Goal: Transaction & Acquisition: Purchase product/service

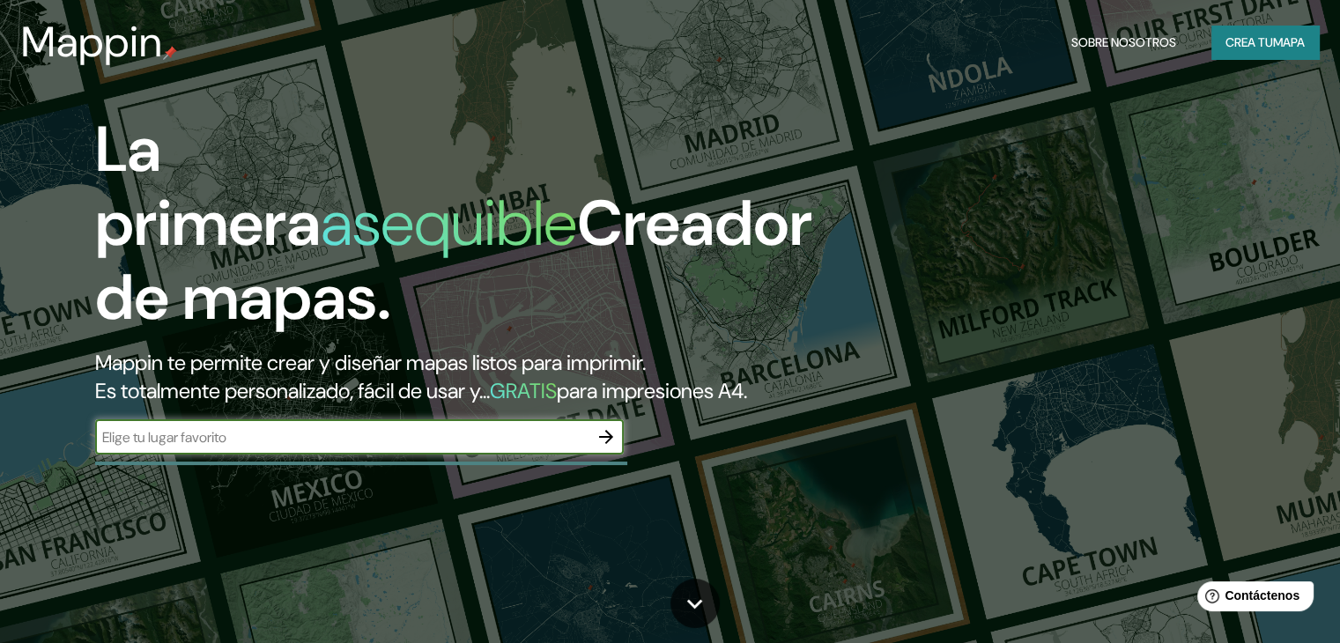
click at [261, 448] on input "text" at bounding box center [341, 437] width 493 height 20
click at [397, 448] on input "text" at bounding box center [341, 437] width 493 height 20
type input "[GEOGRAPHIC_DATA]"
click at [615, 448] on icon "button" at bounding box center [606, 436] width 21 height 21
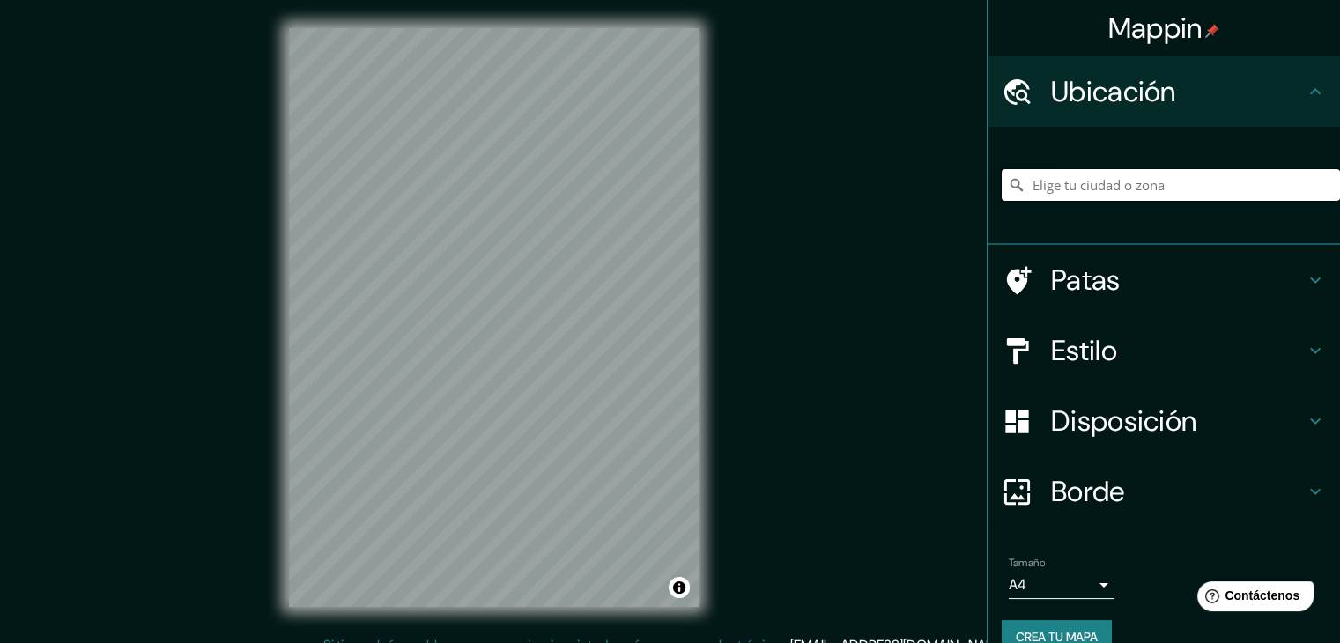
click at [1211, 180] on input "Elige tu ciudad o zona" at bounding box center [1171, 185] width 338 height 32
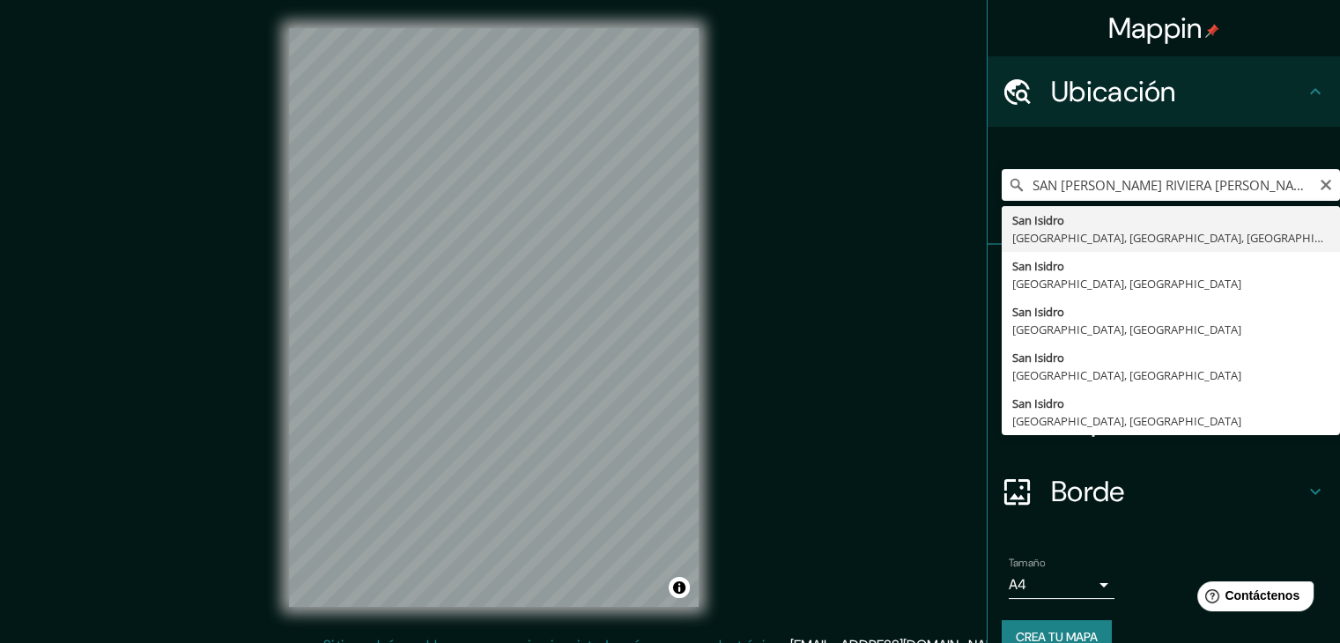
type input "[GEOGRAPHIC_DATA], [GEOGRAPHIC_DATA], [GEOGRAPHIC_DATA], [GEOGRAPHIC_DATA]"
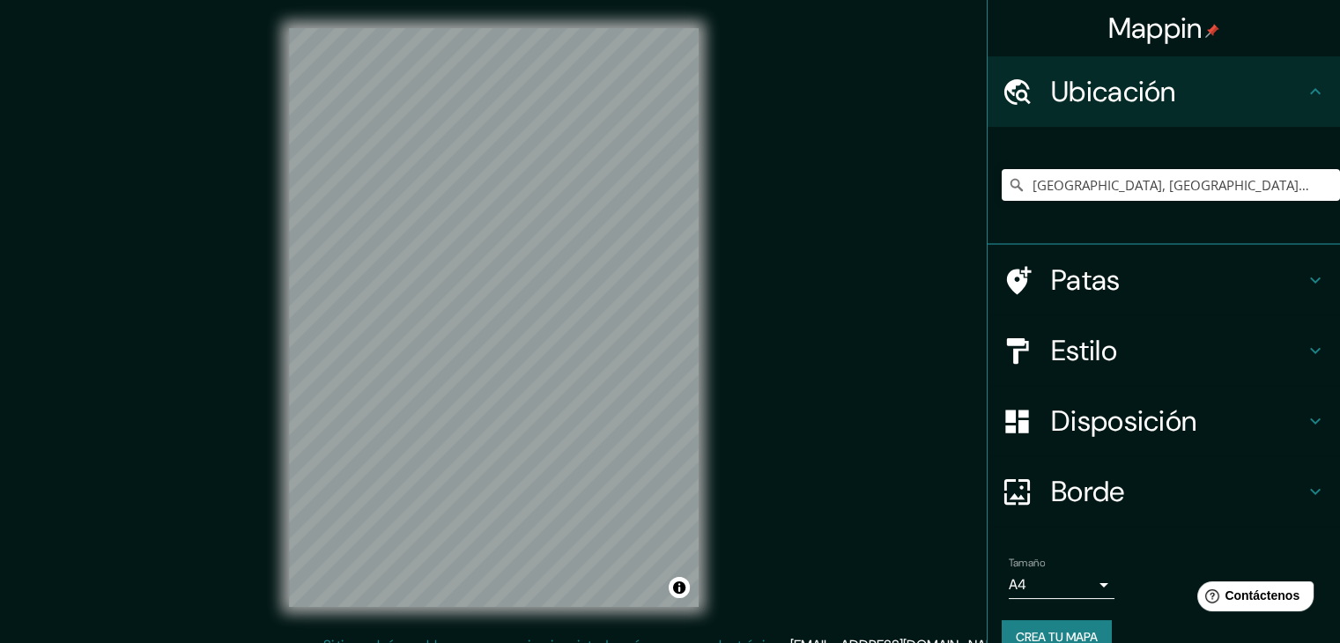
click at [1305, 421] on icon at bounding box center [1315, 421] width 21 height 21
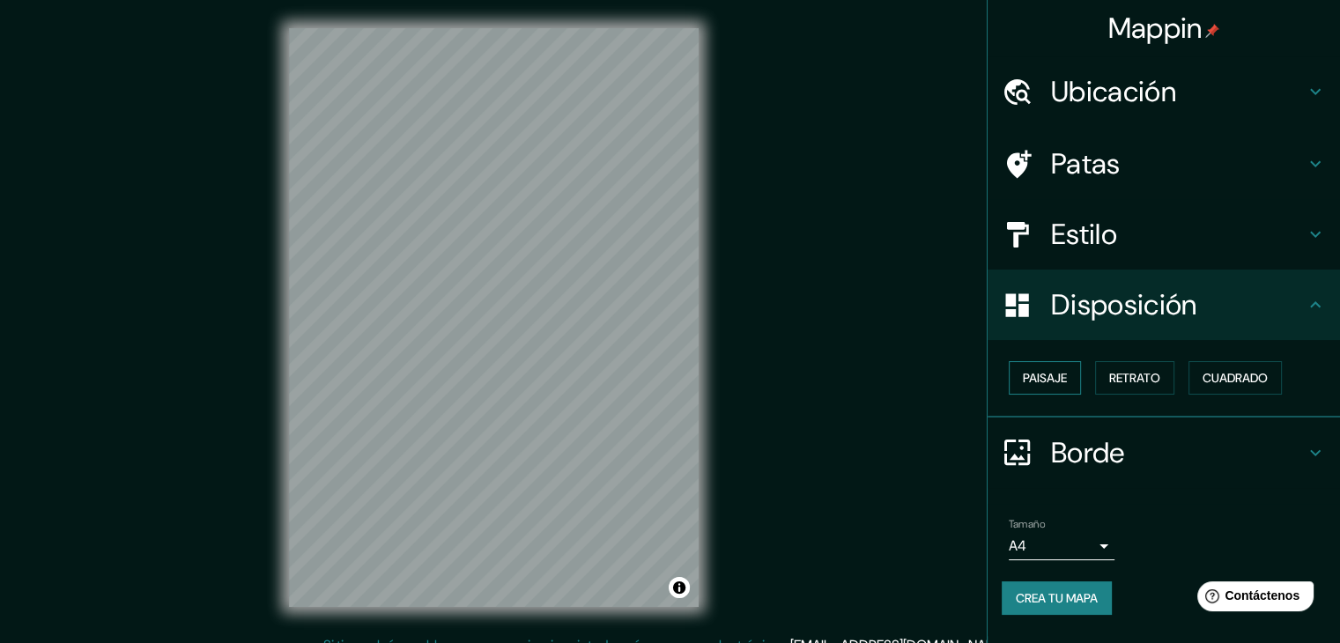
click at [1063, 375] on font "Paisaje" at bounding box center [1045, 378] width 44 height 16
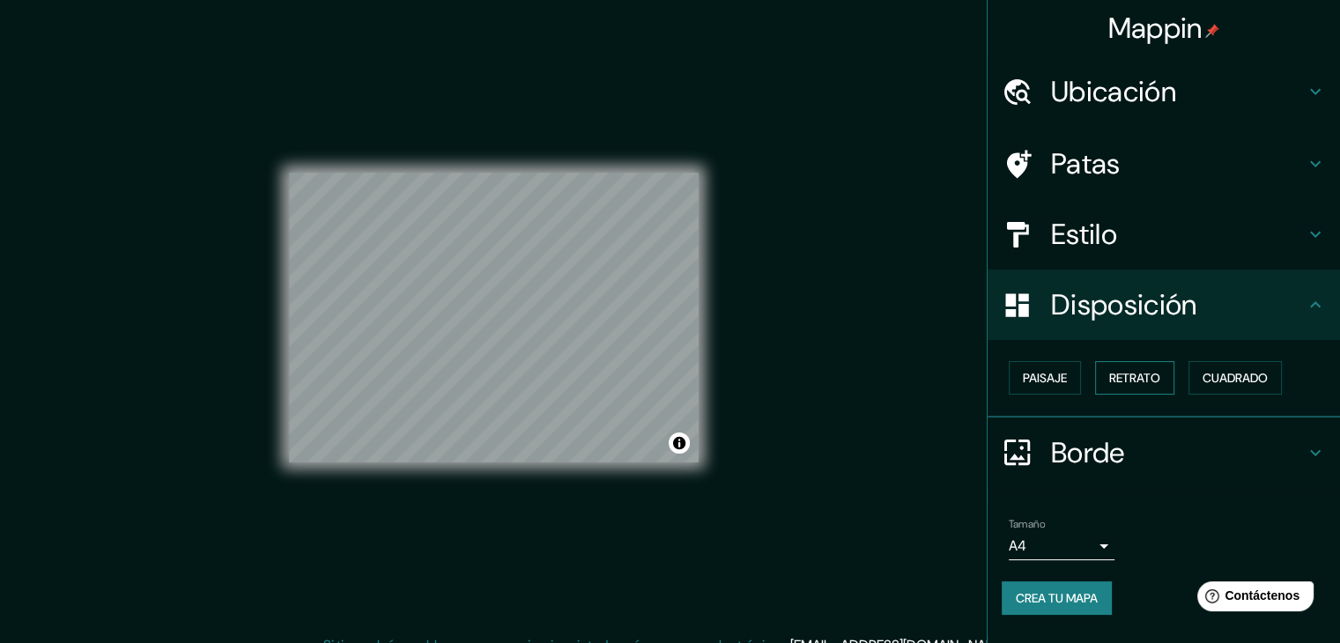
click at [1155, 373] on font "Retrato" at bounding box center [1134, 378] width 51 height 16
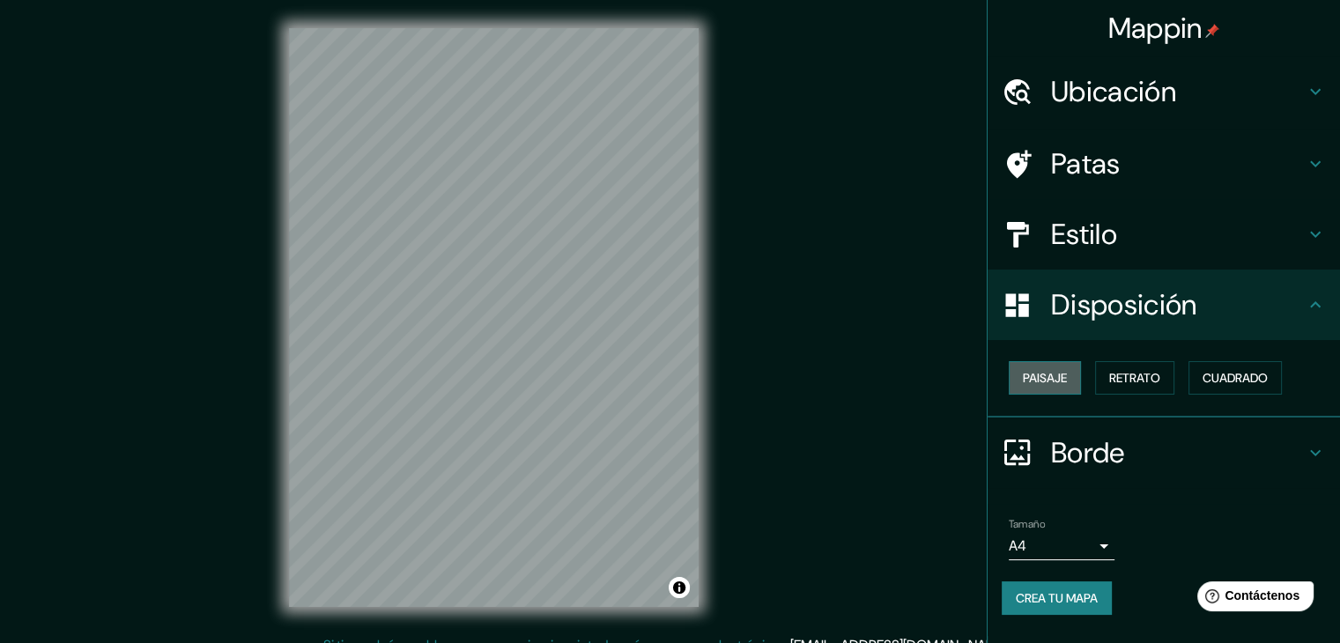
drag, startPoint x: 1060, startPoint y: 382, endPoint x: 1050, endPoint y: 385, distance: 10.3
click at [1062, 382] on font "Paisaje" at bounding box center [1045, 378] width 44 height 16
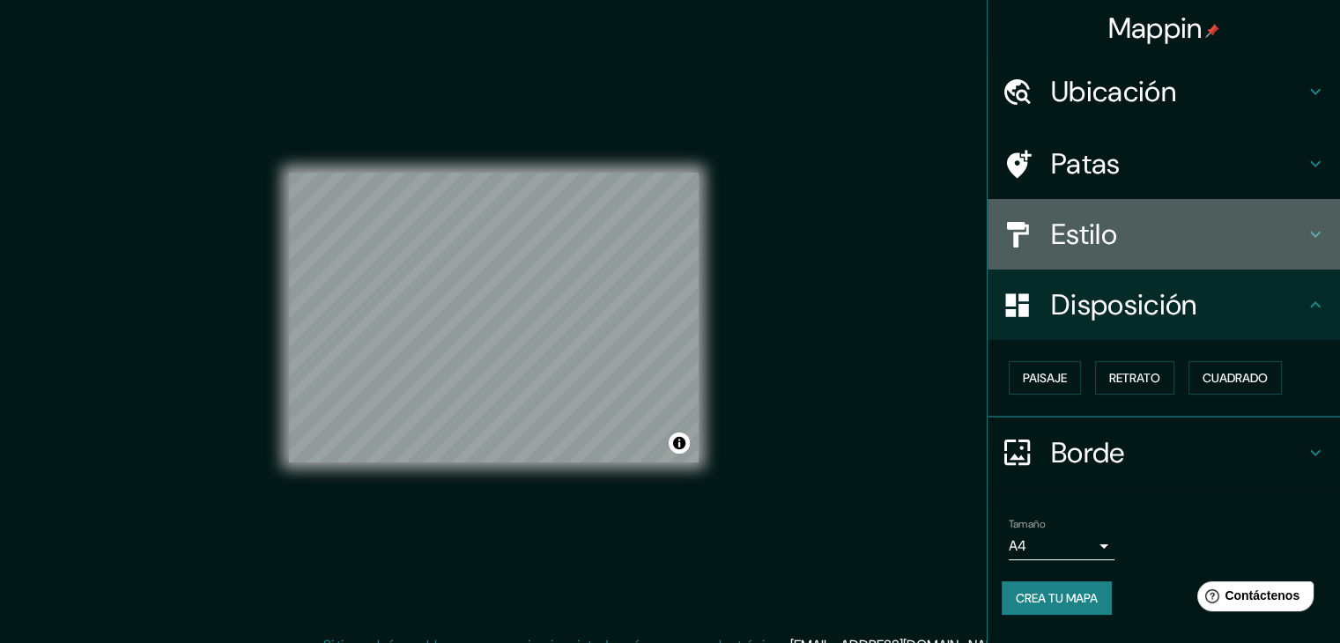
click at [1129, 230] on h4 "Estilo" at bounding box center [1178, 234] width 254 height 35
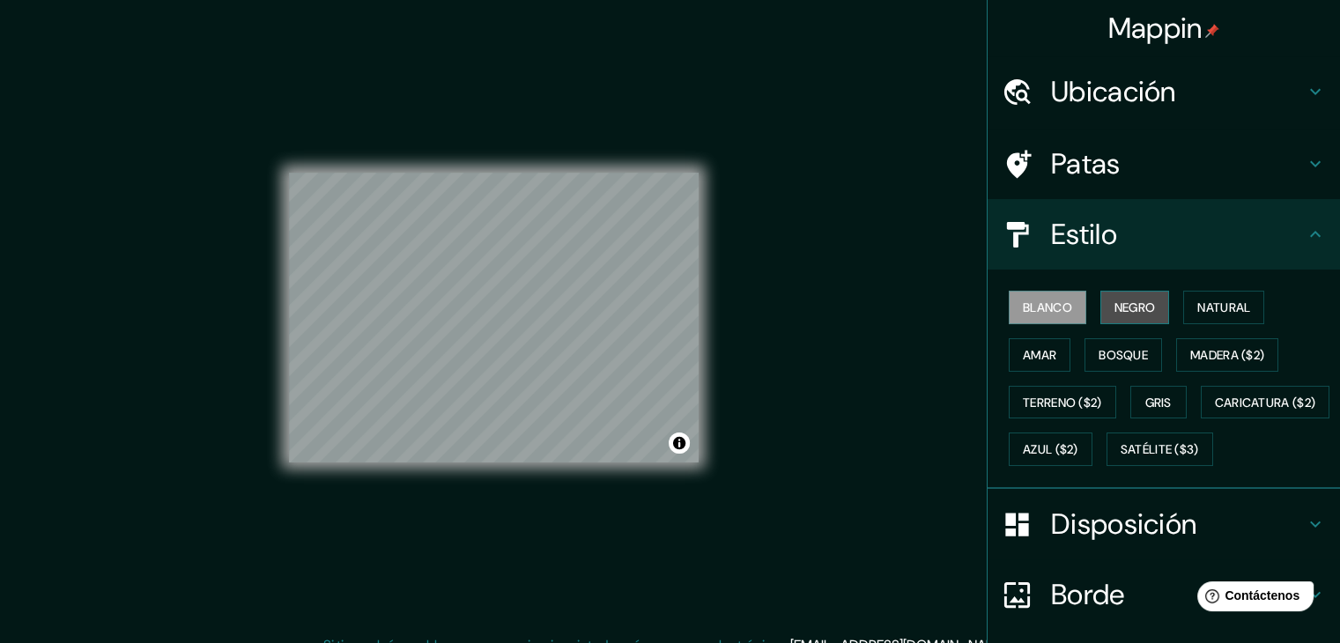
click at [1115, 305] on font "Negro" at bounding box center [1135, 308] width 41 height 16
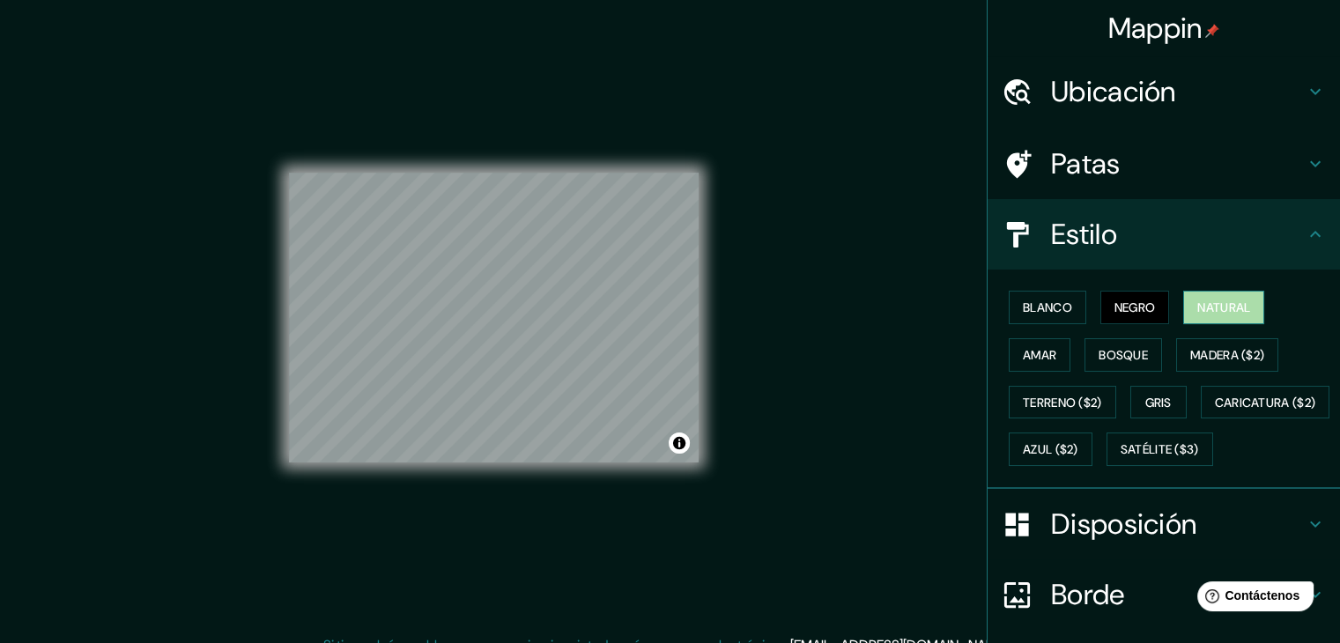
click at [1205, 307] on font "Natural" at bounding box center [1223, 308] width 53 height 16
click at [1029, 361] on font "Amar" at bounding box center [1039, 355] width 33 height 23
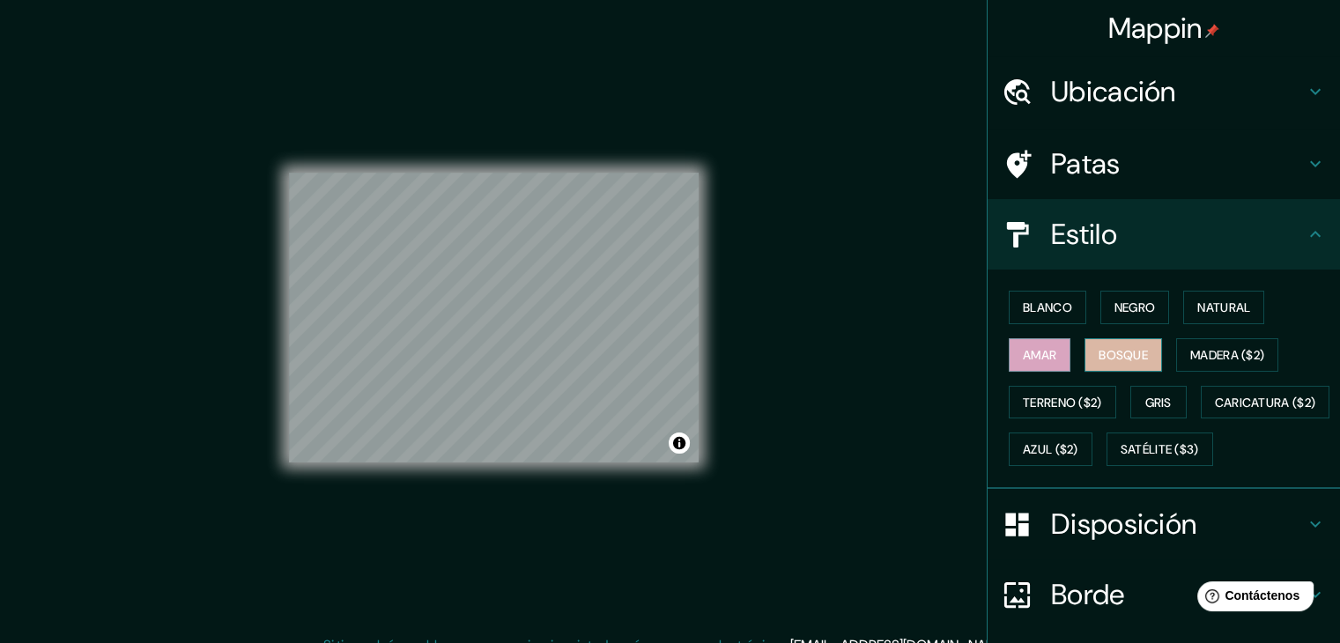
click at [1099, 352] on font "Bosque" at bounding box center [1123, 355] width 49 height 16
click at [1226, 349] on font "Madera ($2)" at bounding box center [1227, 355] width 74 height 16
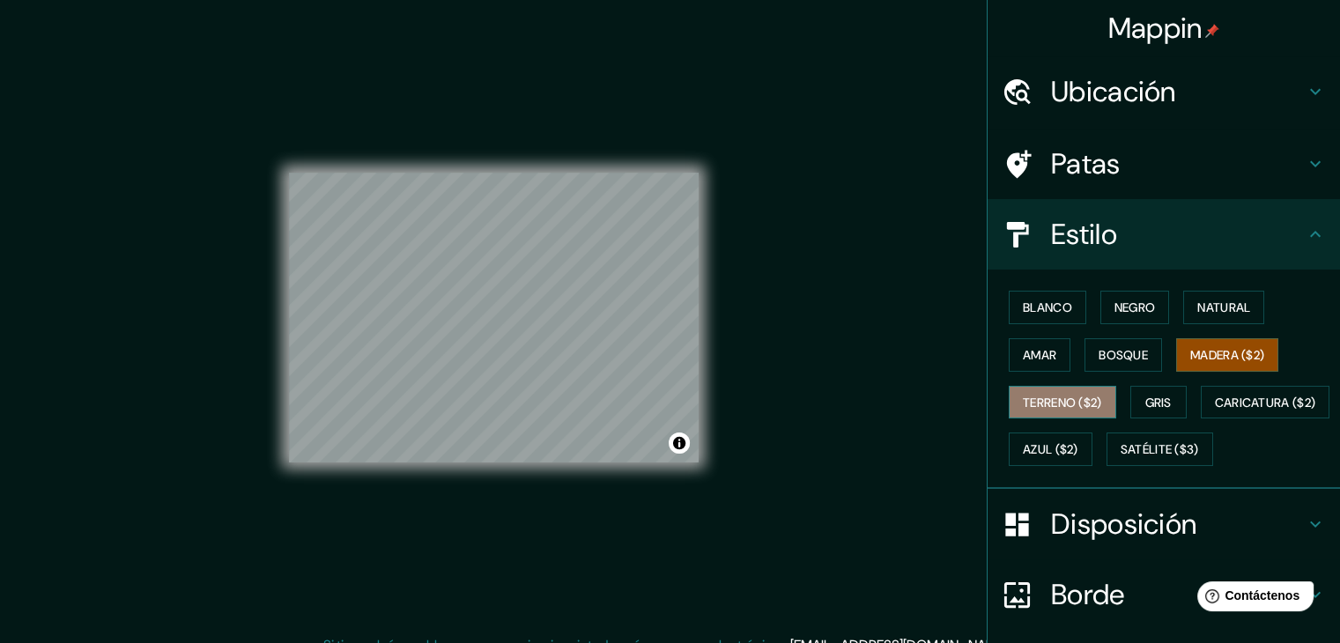
click at [1057, 391] on font "Terreno ($2)" at bounding box center [1062, 402] width 79 height 23
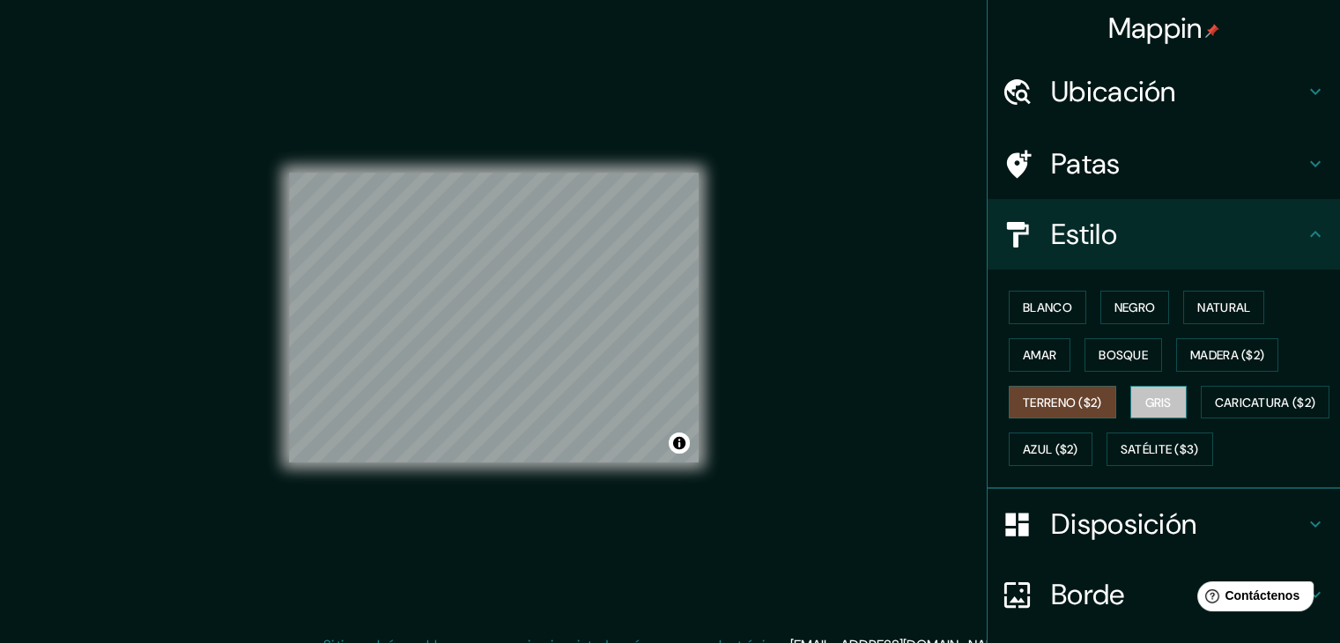
click at [1130, 400] on button "Gris" at bounding box center [1158, 402] width 56 height 33
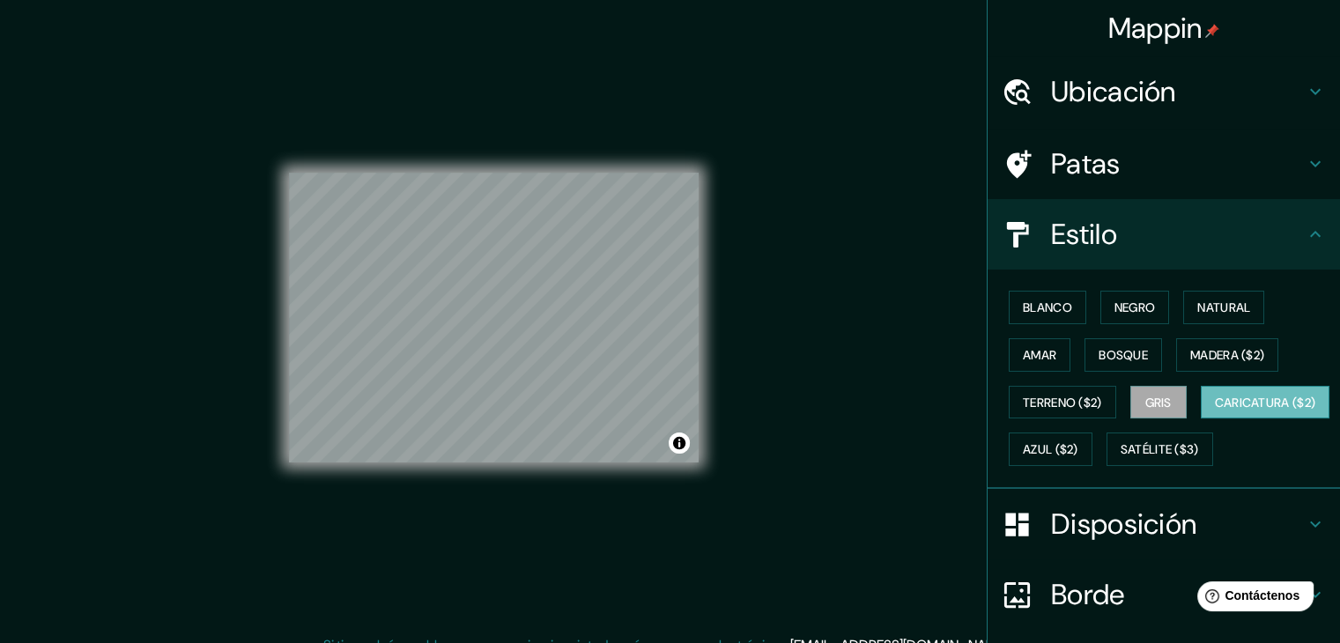
click at [1215, 411] on font "Caricatura ($2)" at bounding box center [1265, 403] width 101 height 16
click at [1093, 450] on button "Azul ($2)" at bounding box center [1051, 449] width 84 height 33
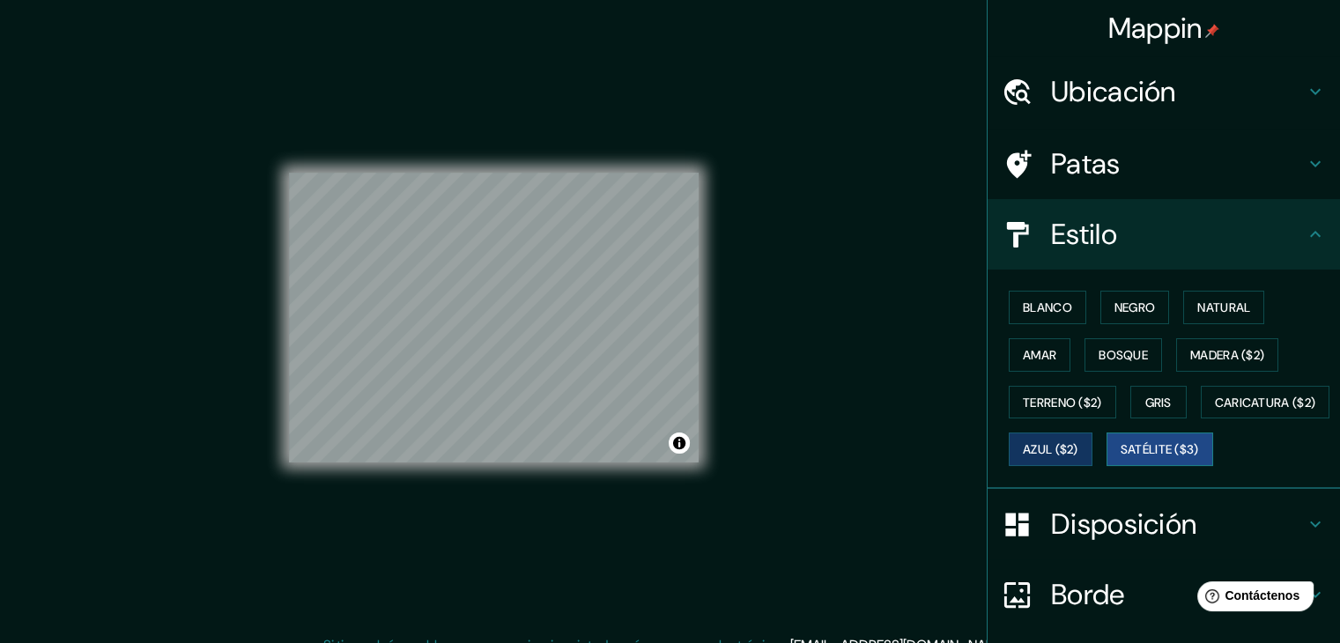
click at [1121, 458] on font "Satélite ($3)" at bounding box center [1160, 450] width 78 height 16
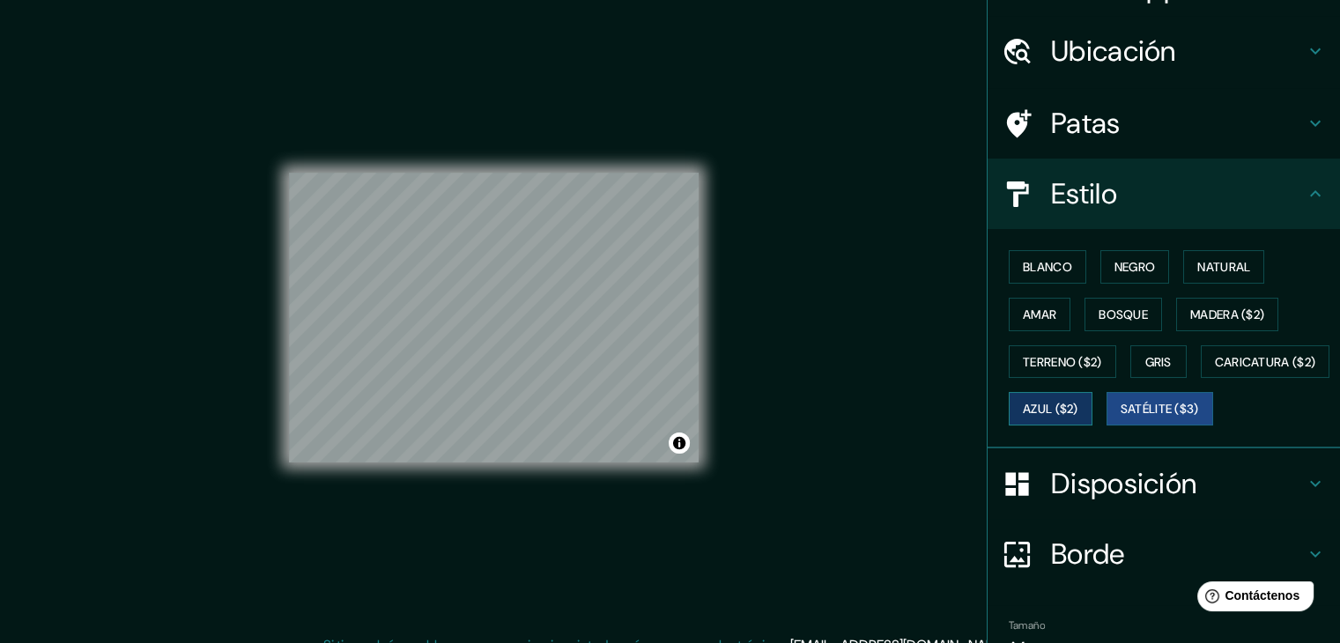
scroll to position [2, 0]
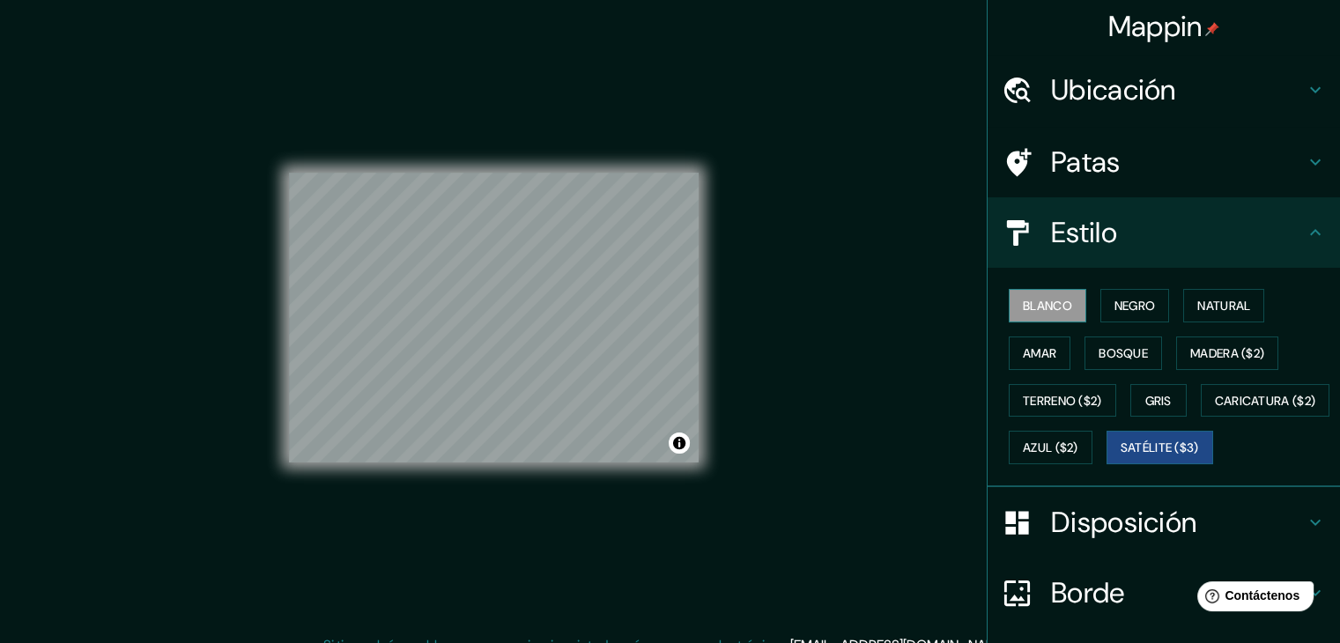
click at [1047, 311] on font "Blanco" at bounding box center [1047, 306] width 49 height 16
